Goal: Communication & Community: Answer question/provide support

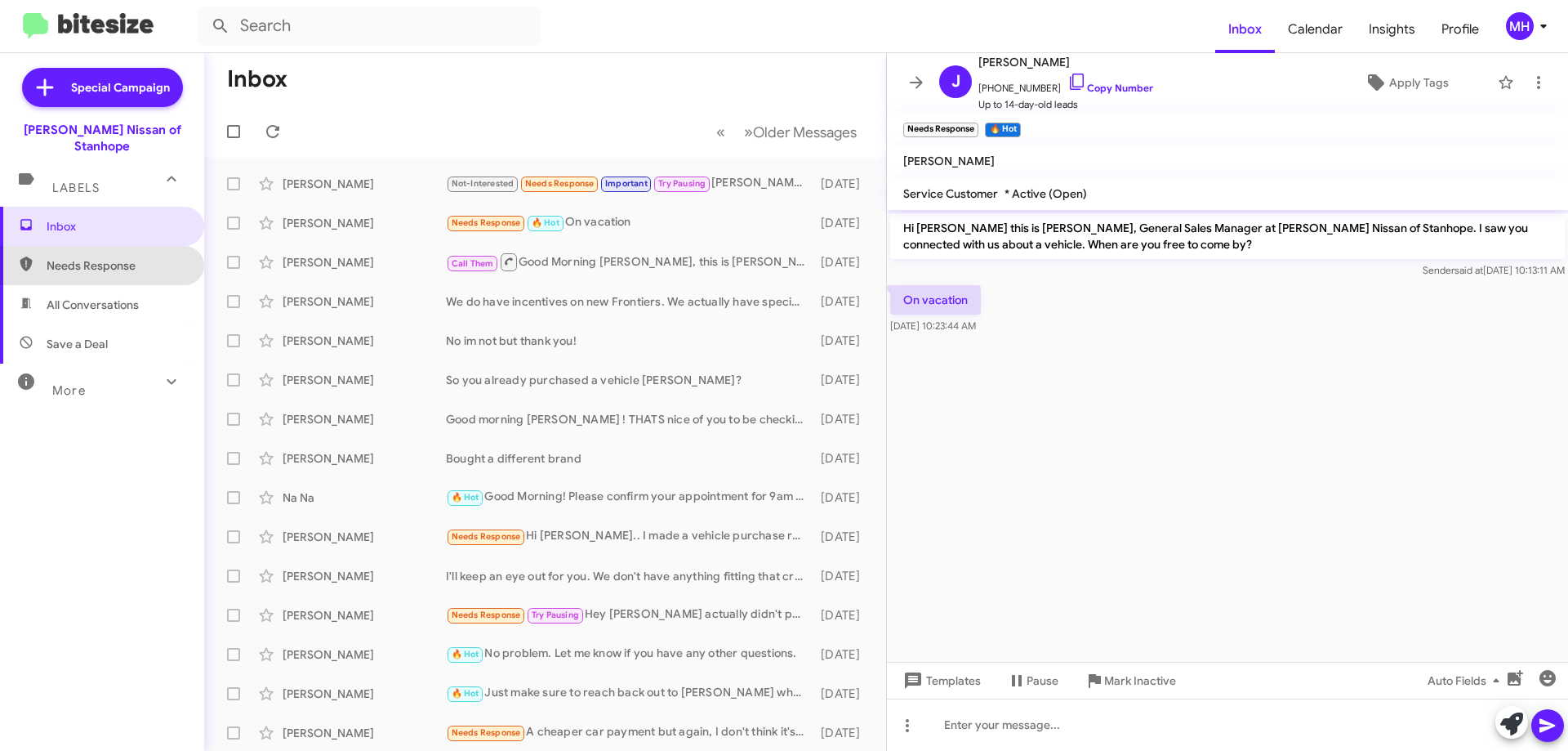
click at [105, 257] on span "Needs Response" at bounding box center [116, 266] width 139 height 16
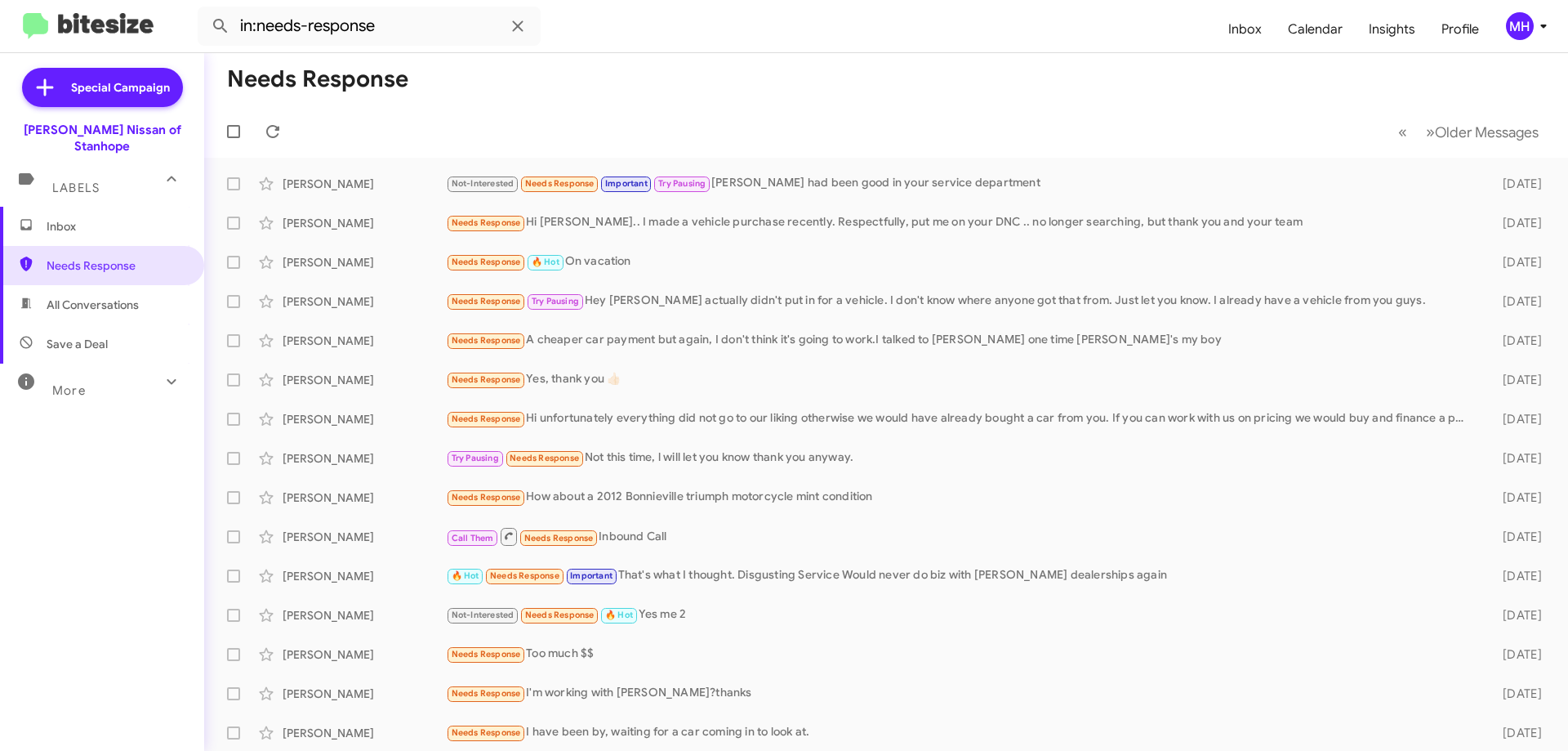
click at [106, 297] on span "All Conversations" at bounding box center [92, 305] width 92 height 16
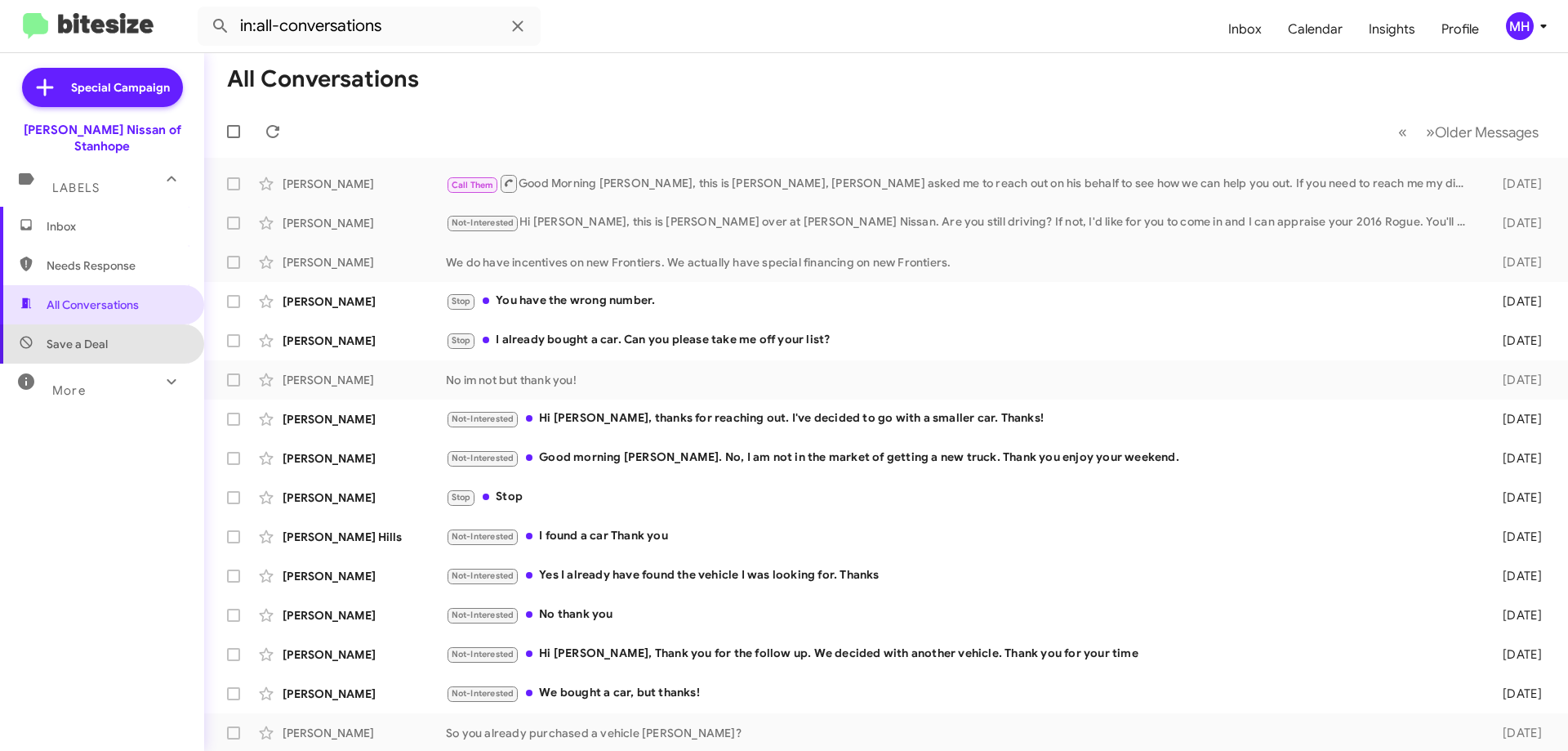
click at [109, 324] on span "Save a Deal" at bounding box center [102, 343] width 204 height 39
type input "in:not-interested"
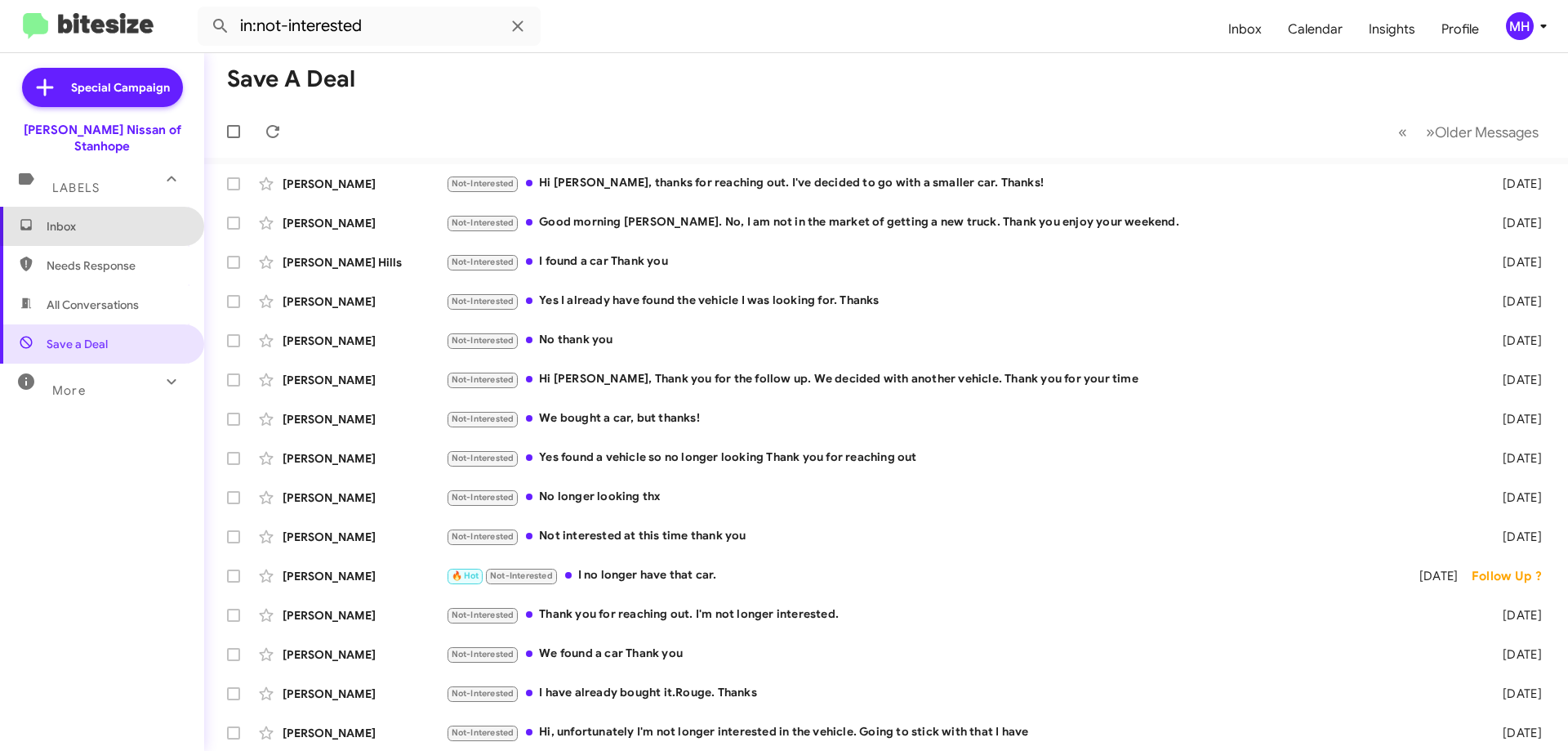
click at [118, 218] on span "Inbox" at bounding box center [116, 226] width 139 height 16
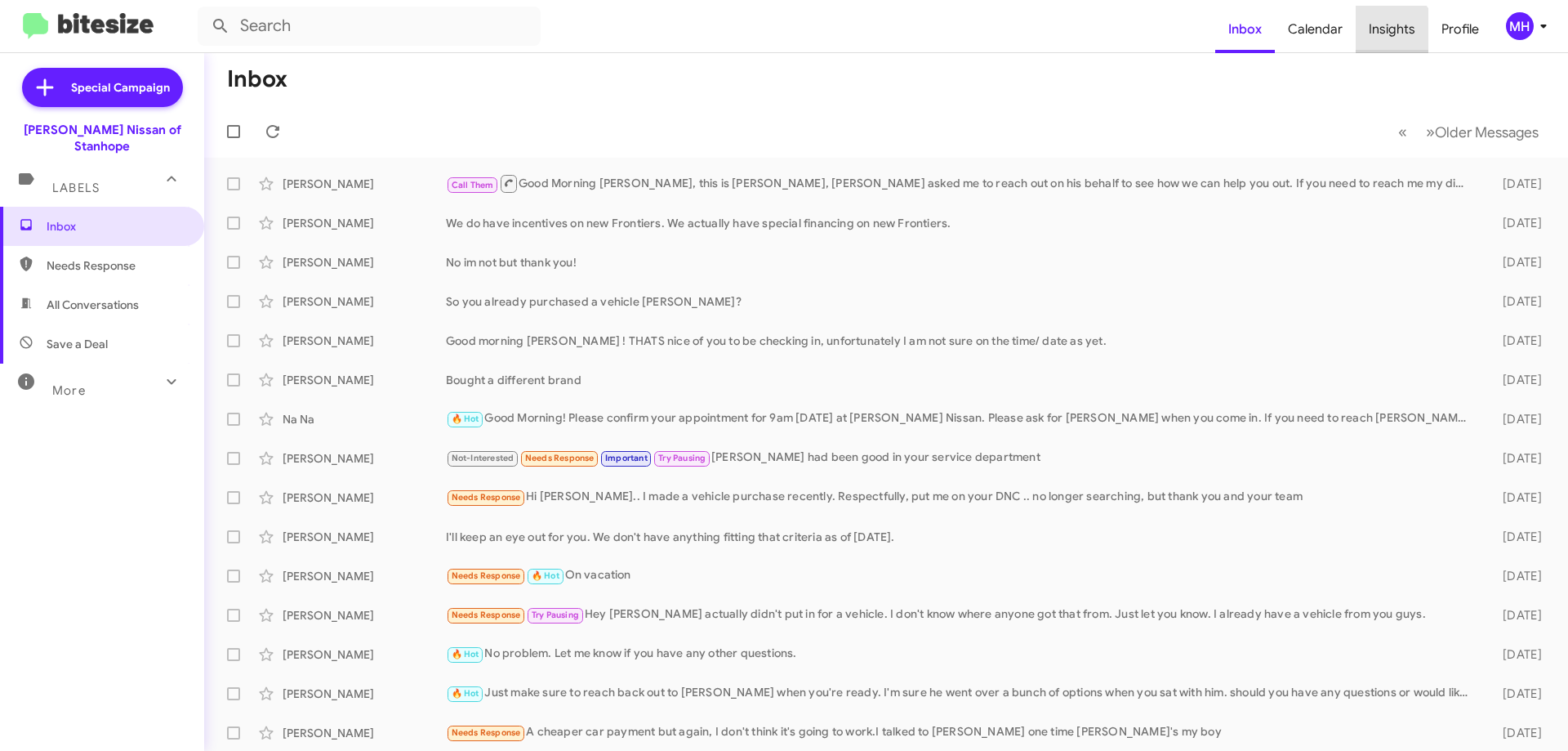
click at [1389, 36] on span "Insights" at bounding box center [1392, 29] width 73 height 47
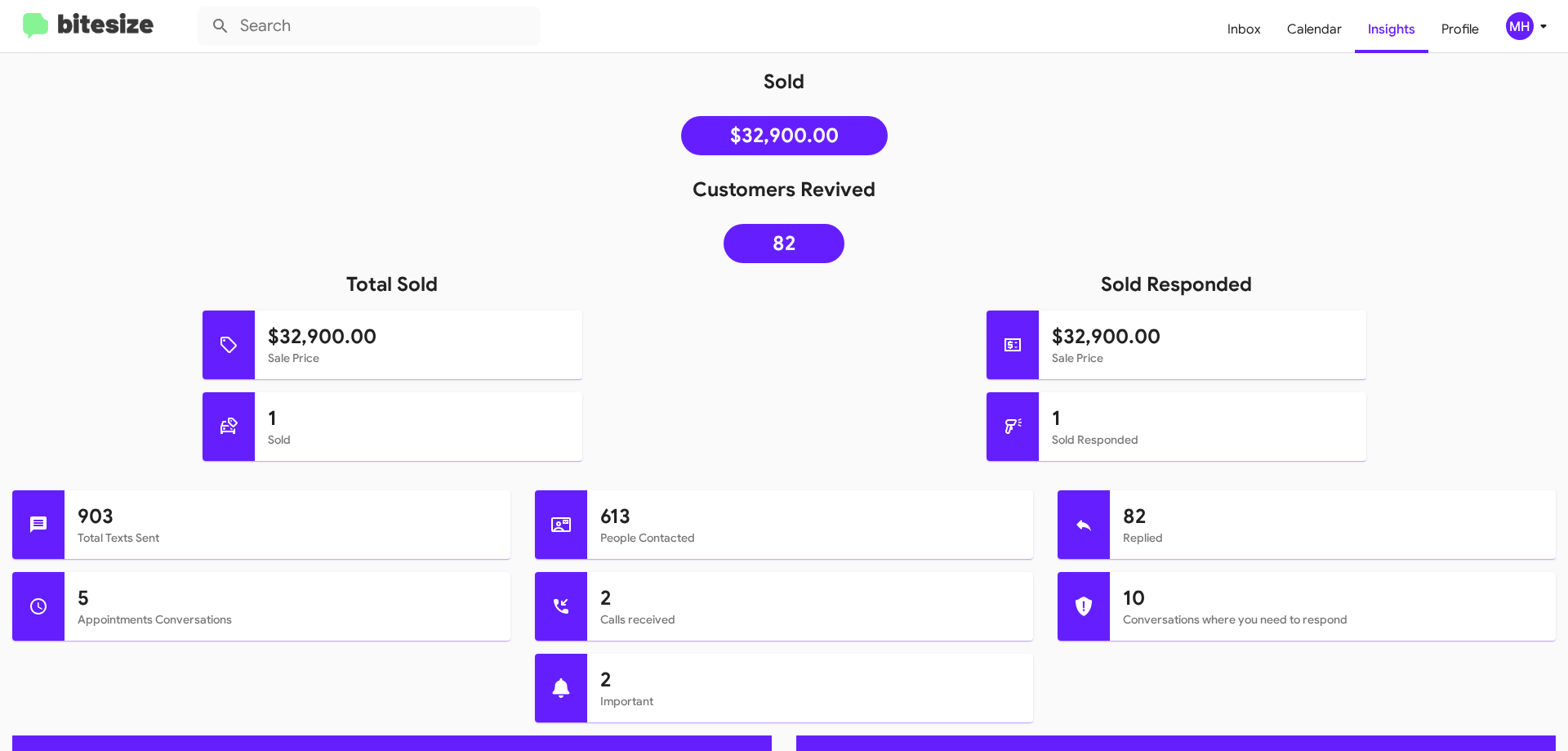
scroll to position [245, 0]
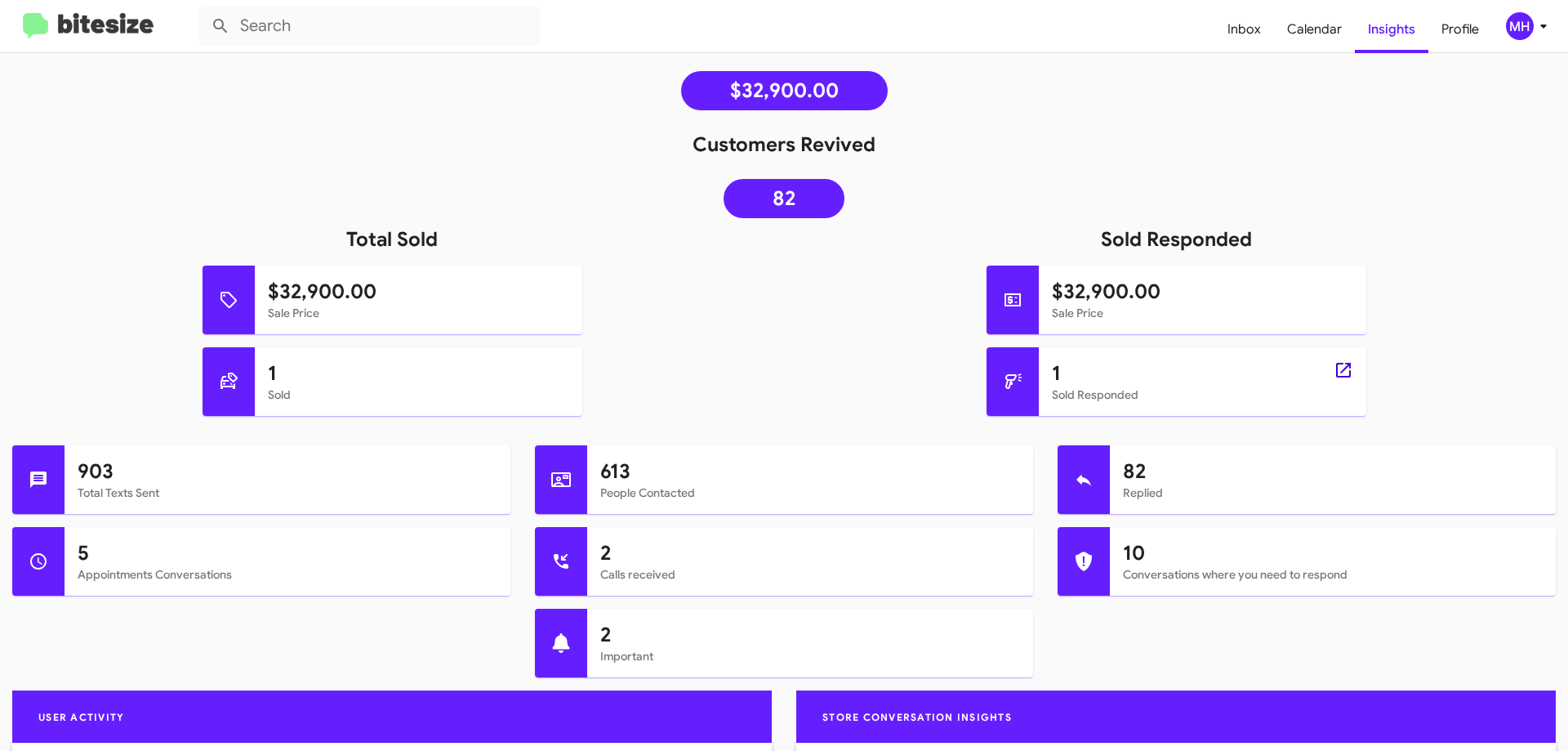
click at [1334, 370] on icon at bounding box center [1343, 370] width 19 height 19
type input "in:sold-verified"
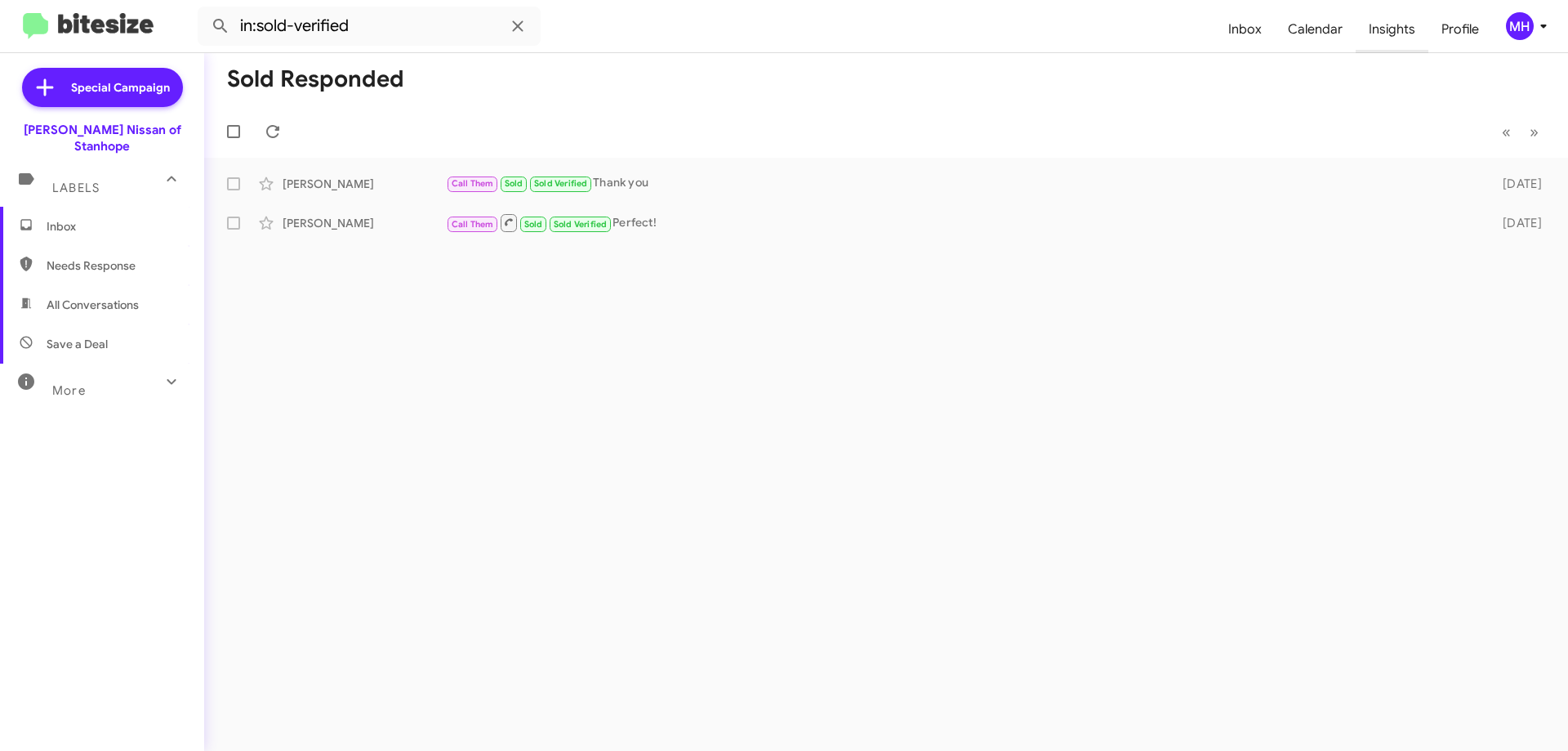
click at [1391, 26] on span "Insights" at bounding box center [1392, 29] width 73 height 47
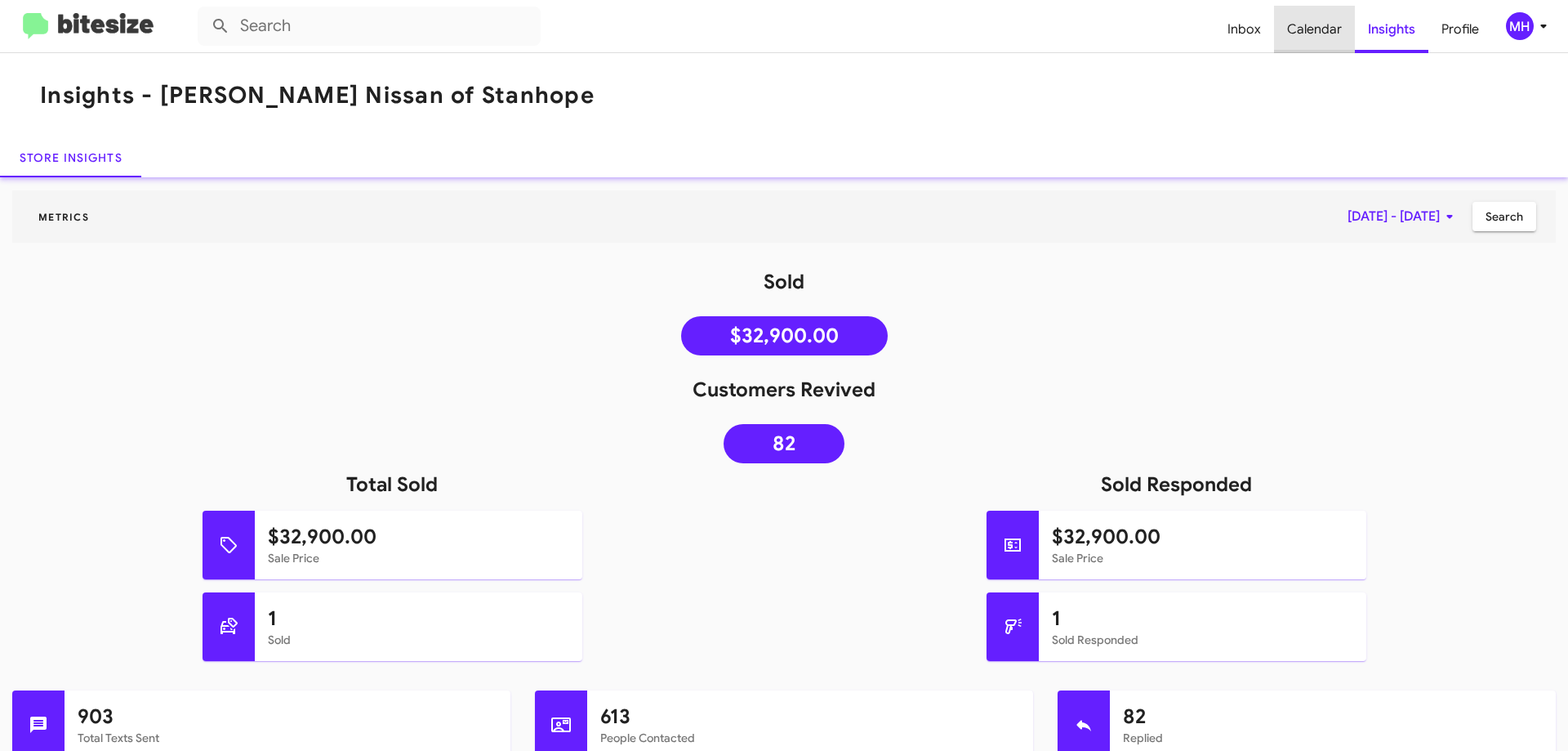
click at [1316, 26] on span "Calendar" at bounding box center [1314, 29] width 81 height 47
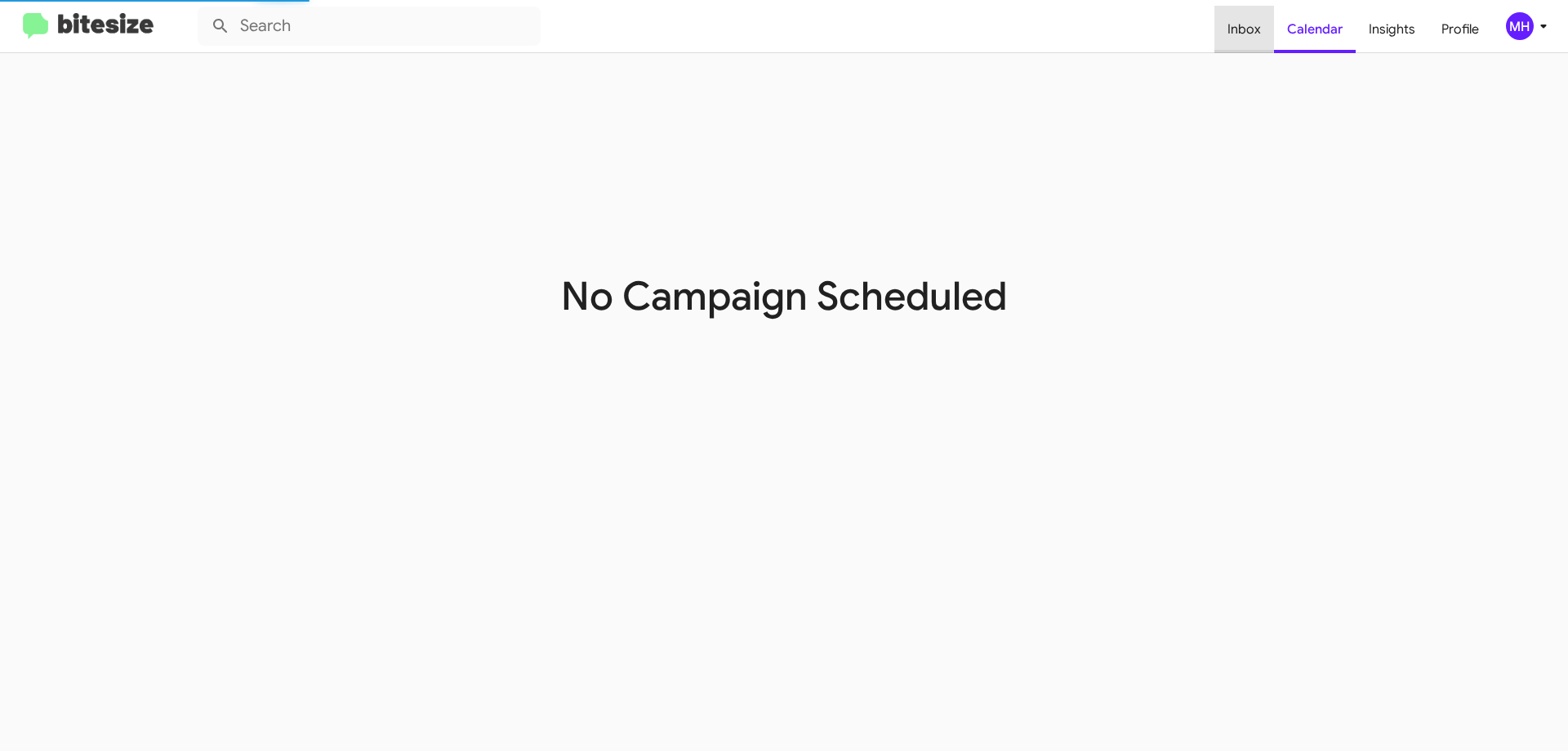
click at [1245, 26] on span "Inbox" at bounding box center [1243, 29] width 59 height 47
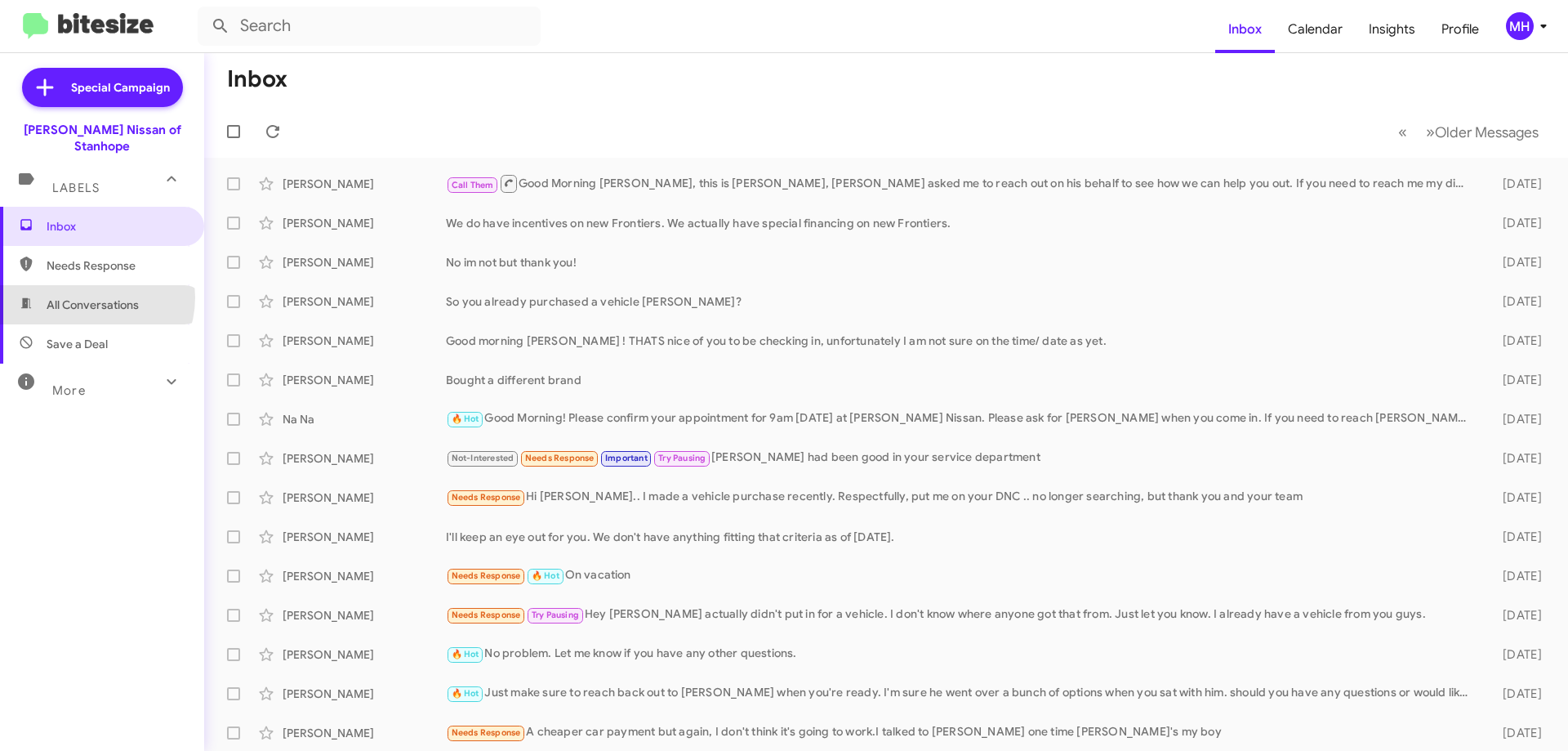
click at [88, 297] on span "All Conversations" at bounding box center [92, 305] width 92 height 16
type input "in:all-conversations"
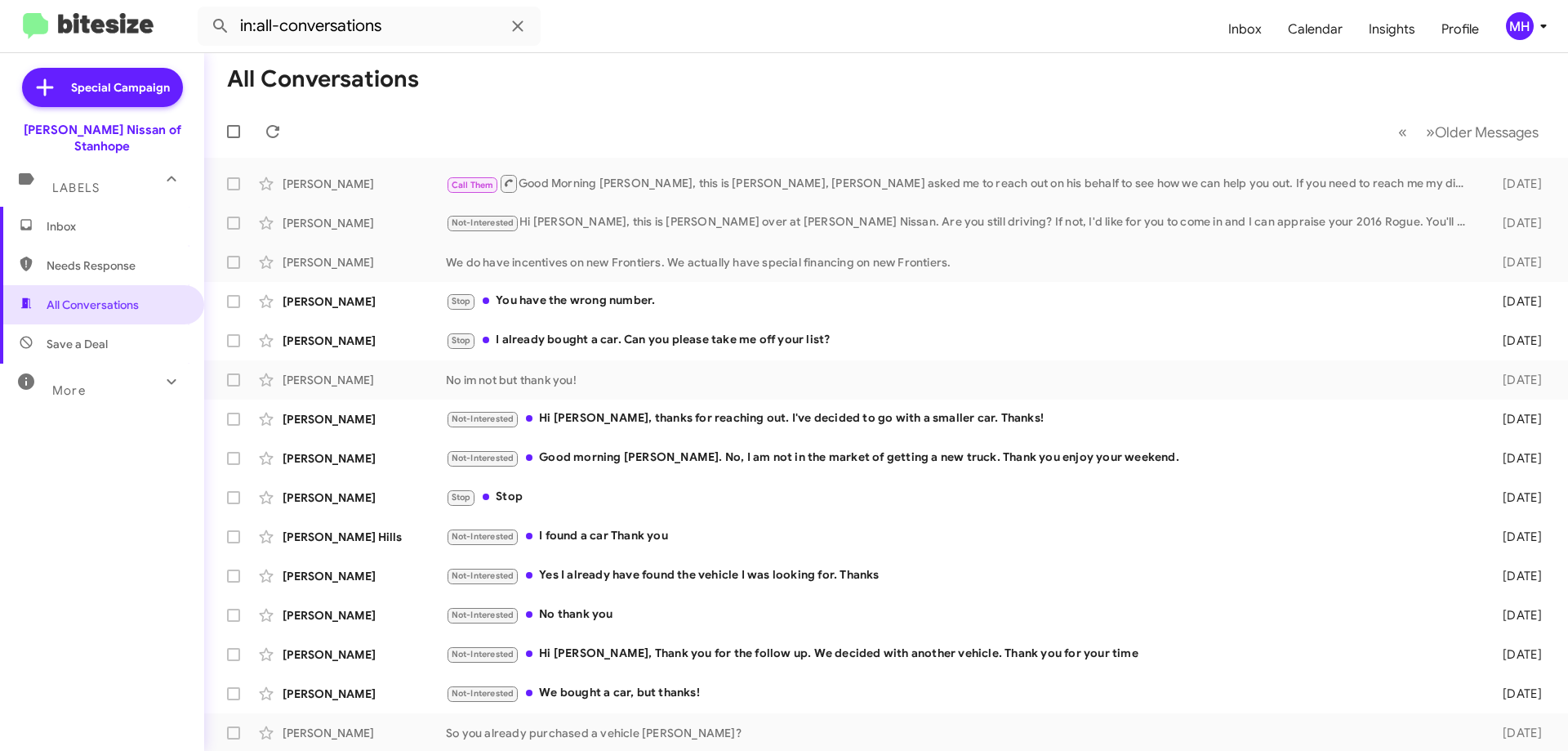
click at [99, 218] on span "Inbox" at bounding box center [116, 226] width 139 height 16
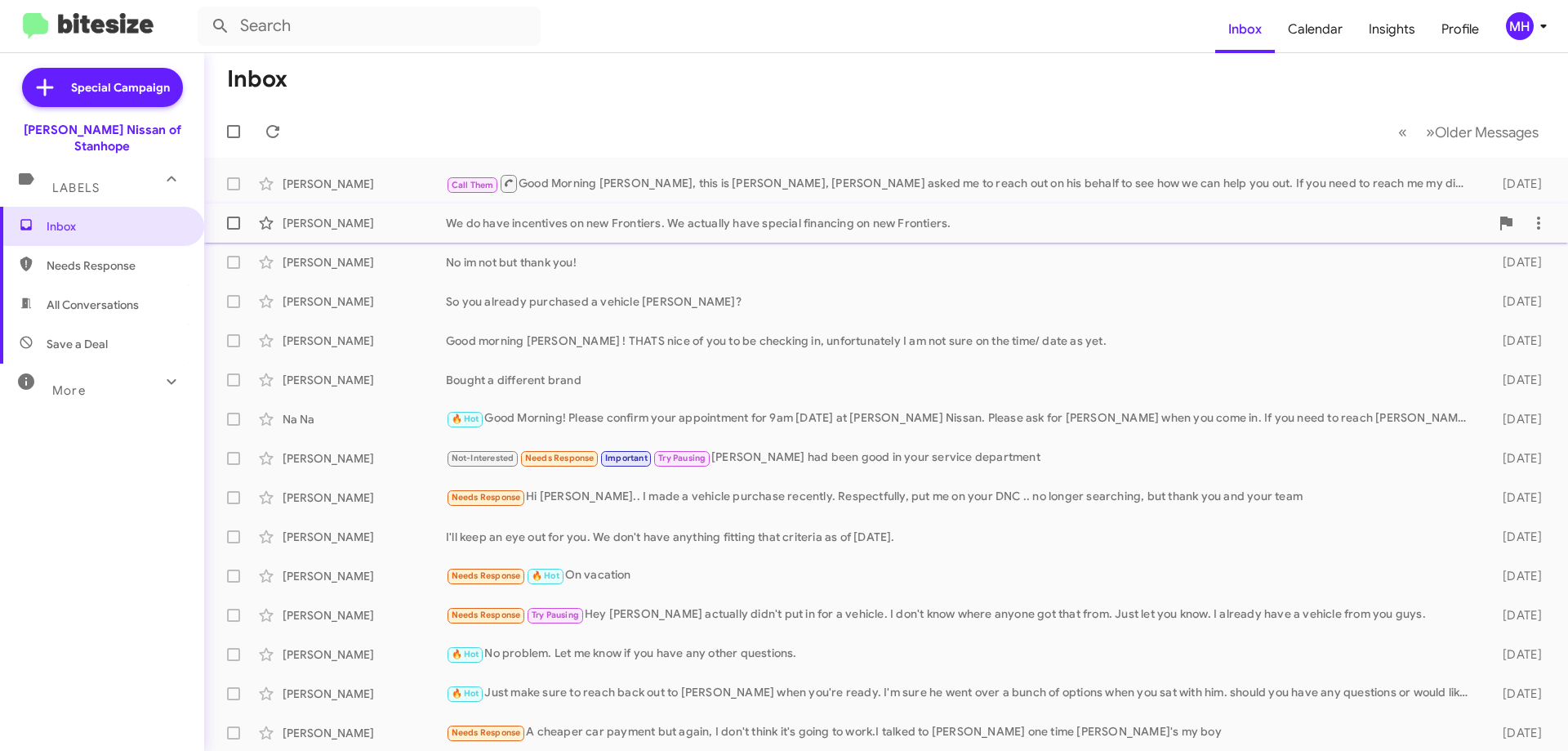
click at [603, 214] on div "We do have incentives on new Frontiers. We actually have special financing on n…" at bounding box center [968, 223] width 1044 height 16
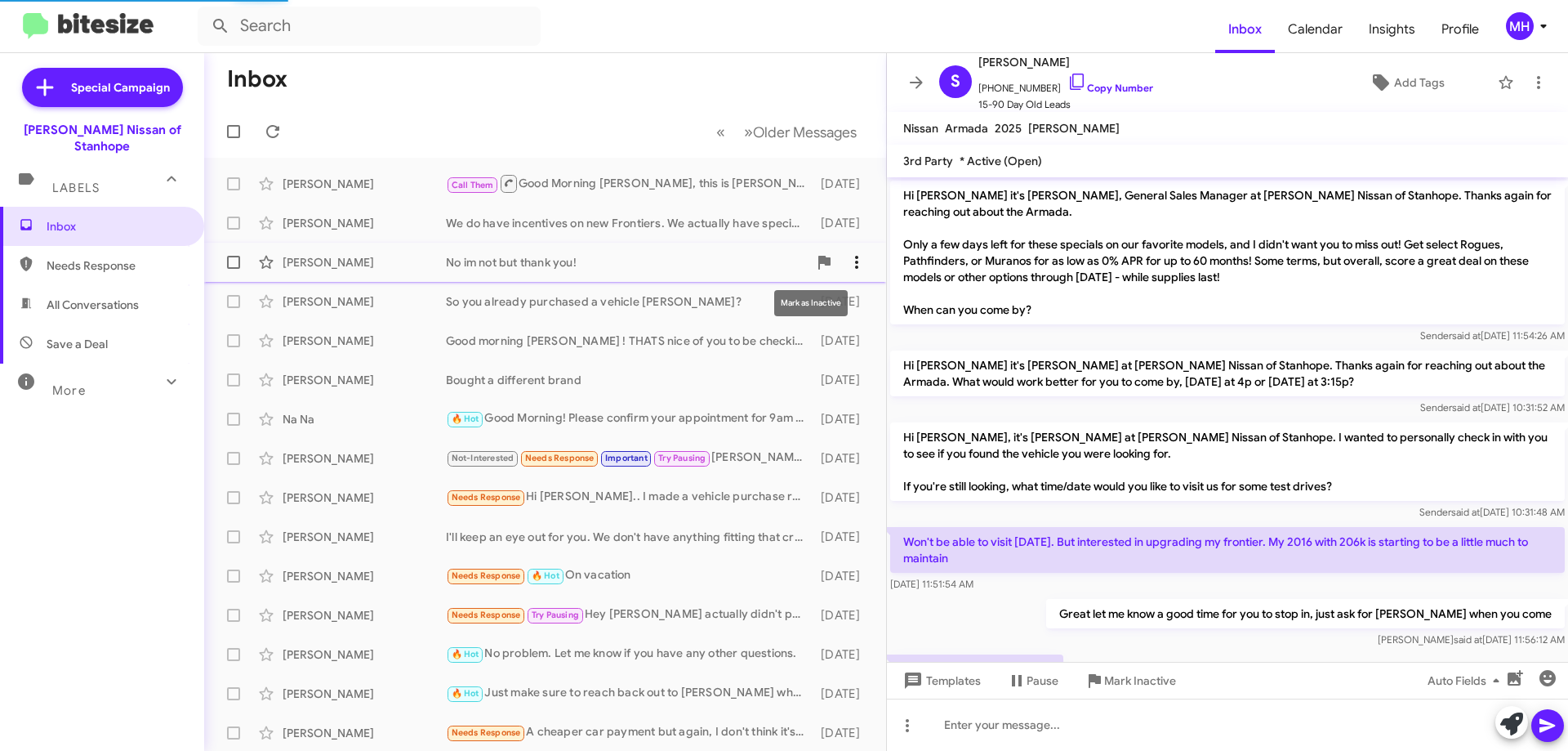
scroll to position [222, 0]
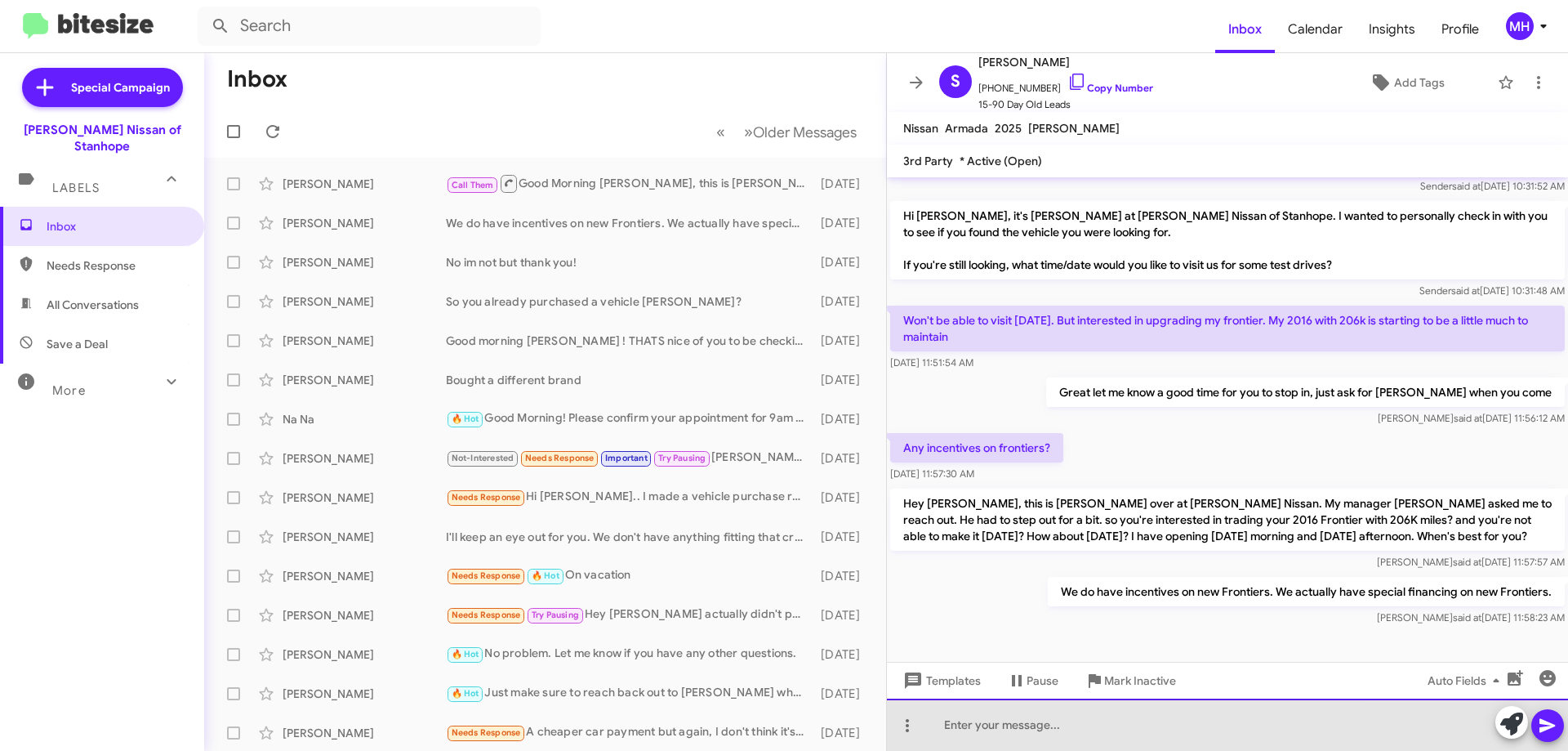
click at [949, 720] on div at bounding box center [1227, 725] width 681 height 52
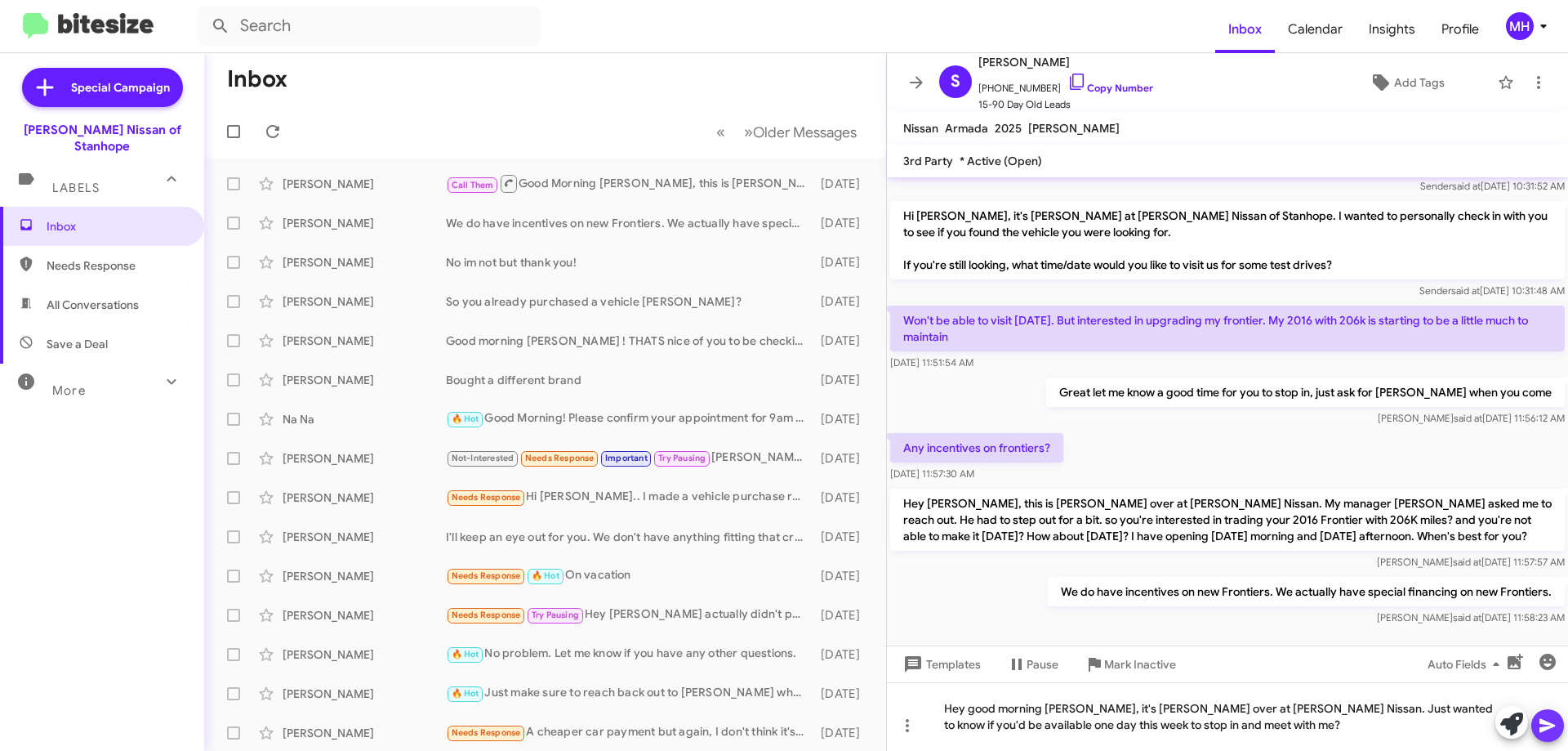
click at [1546, 723] on icon at bounding box center [1547, 725] width 16 height 14
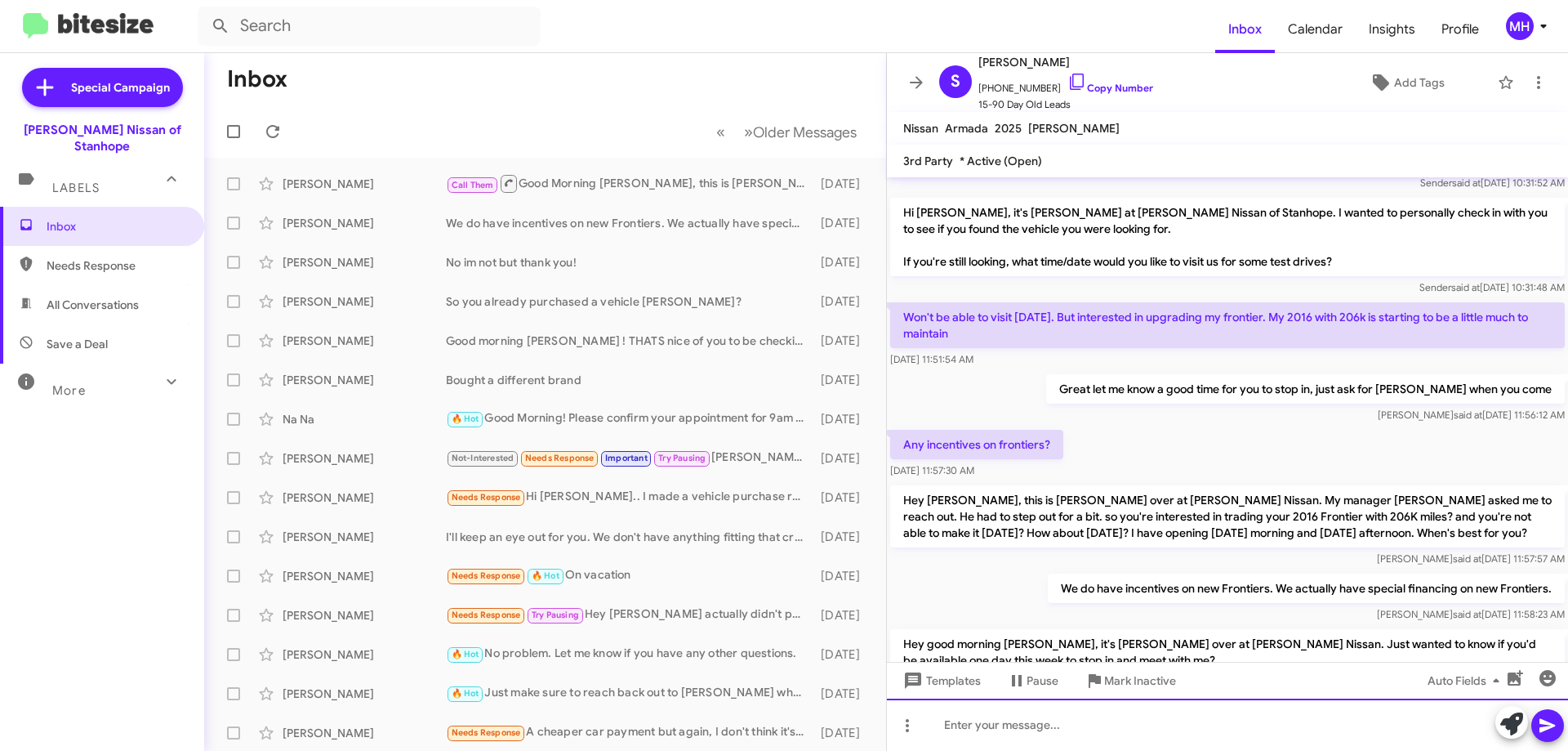
scroll to position [297, 0]
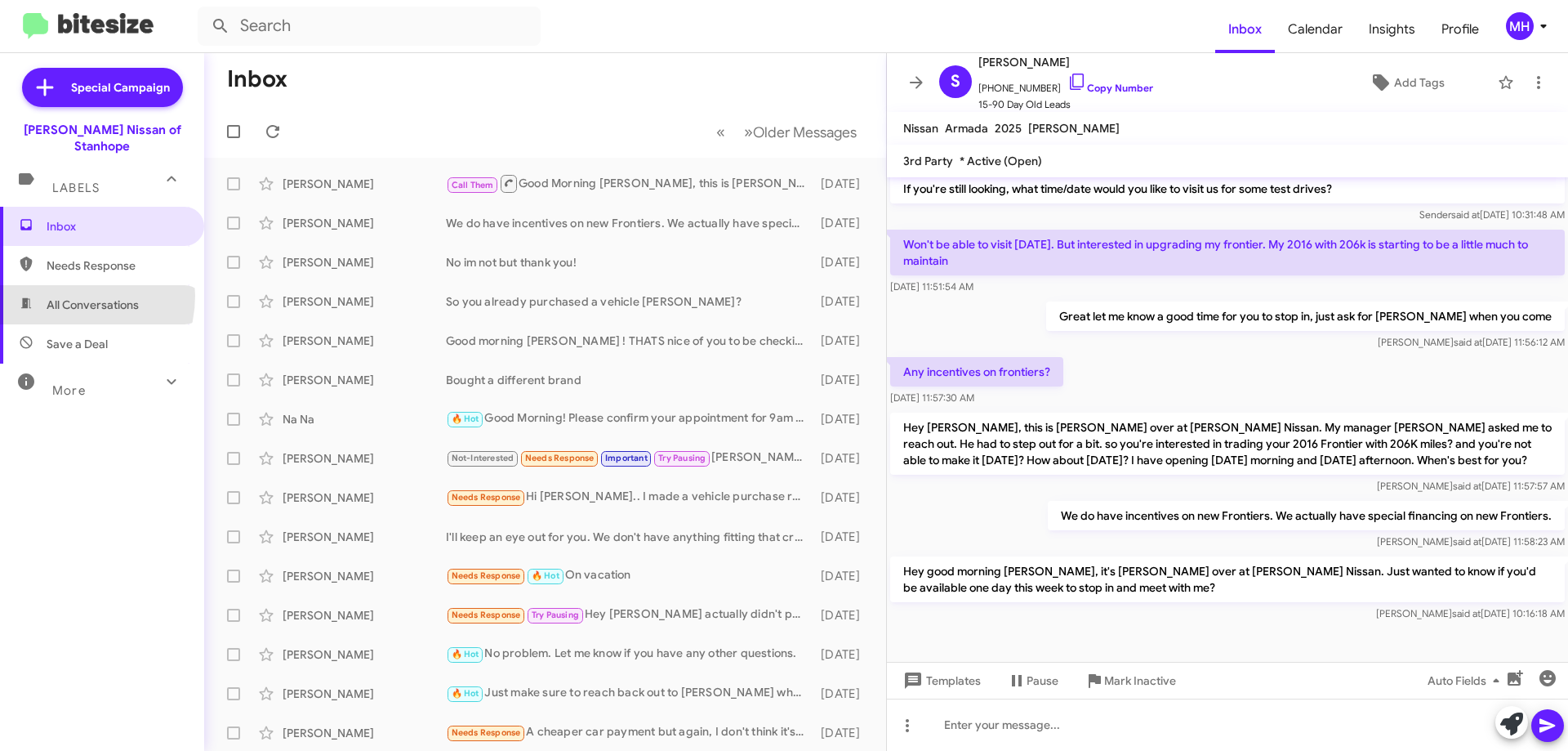
click at [67, 285] on span "All Conversations" at bounding box center [102, 304] width 204 height 39
type input "in:all-conversations"
